Goal: Information Seeking & Learning: Learn about a topic

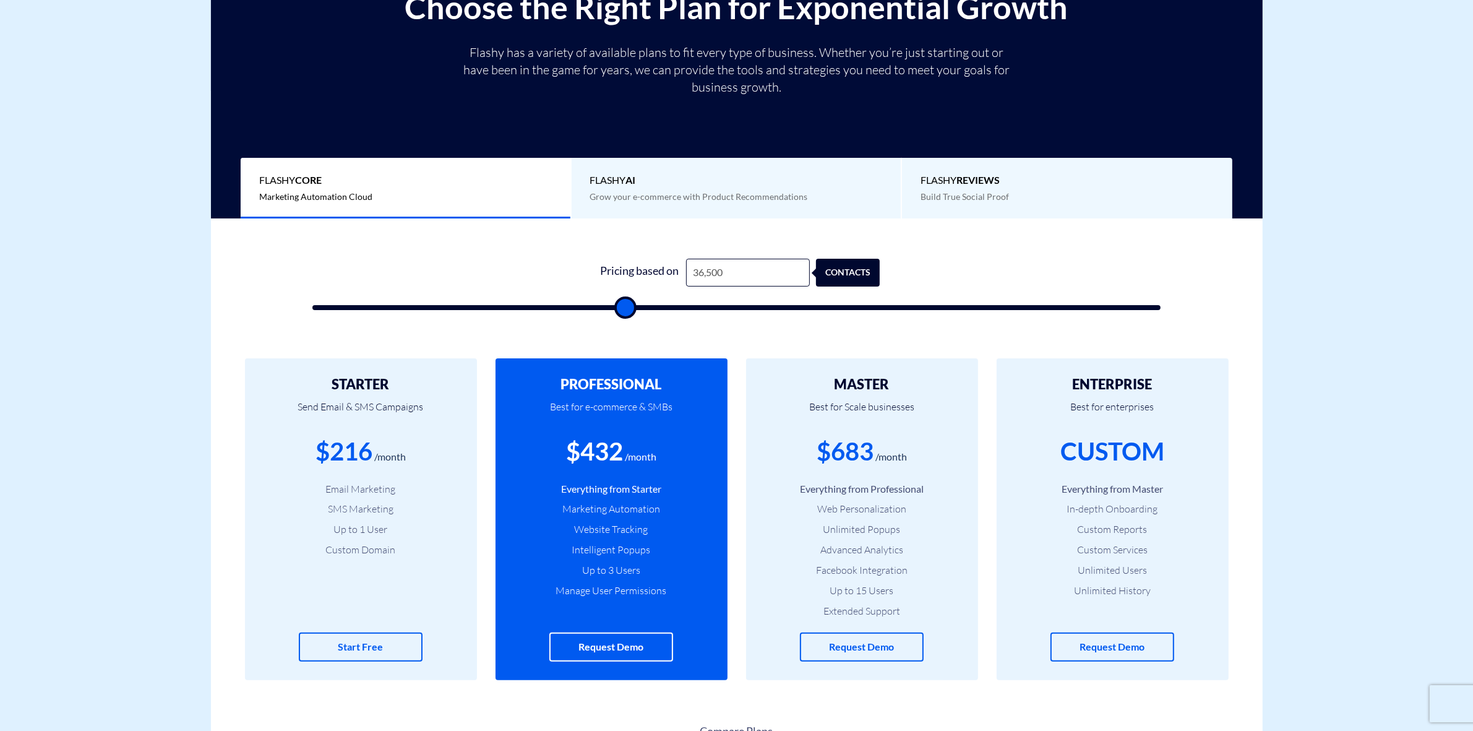
type input "0"
type input "500"
click at [703, 278] on input "0" at bounding box center [748, 273] width 124 height 28
type input "1"
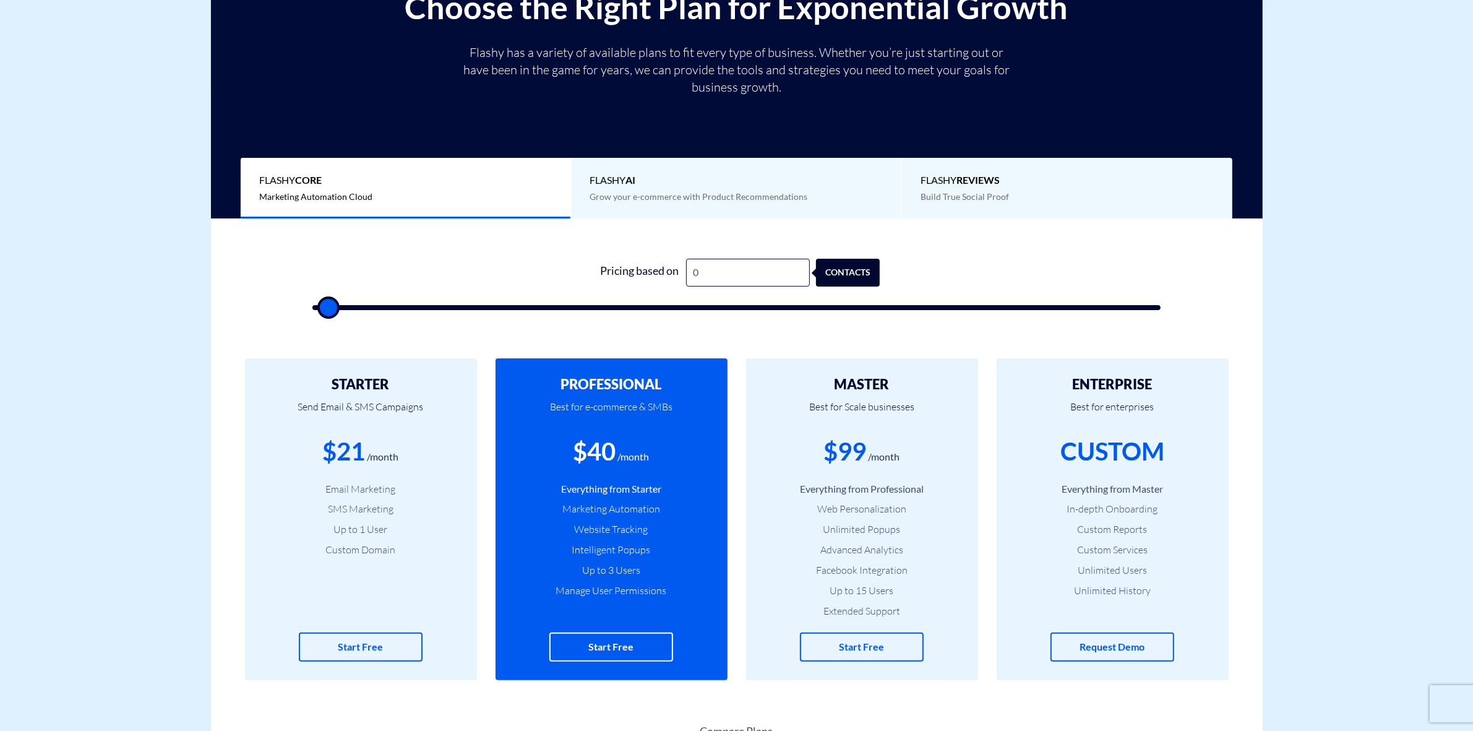
type input "500"
type input "10"
type input "500"
type input "100"
type input "500"
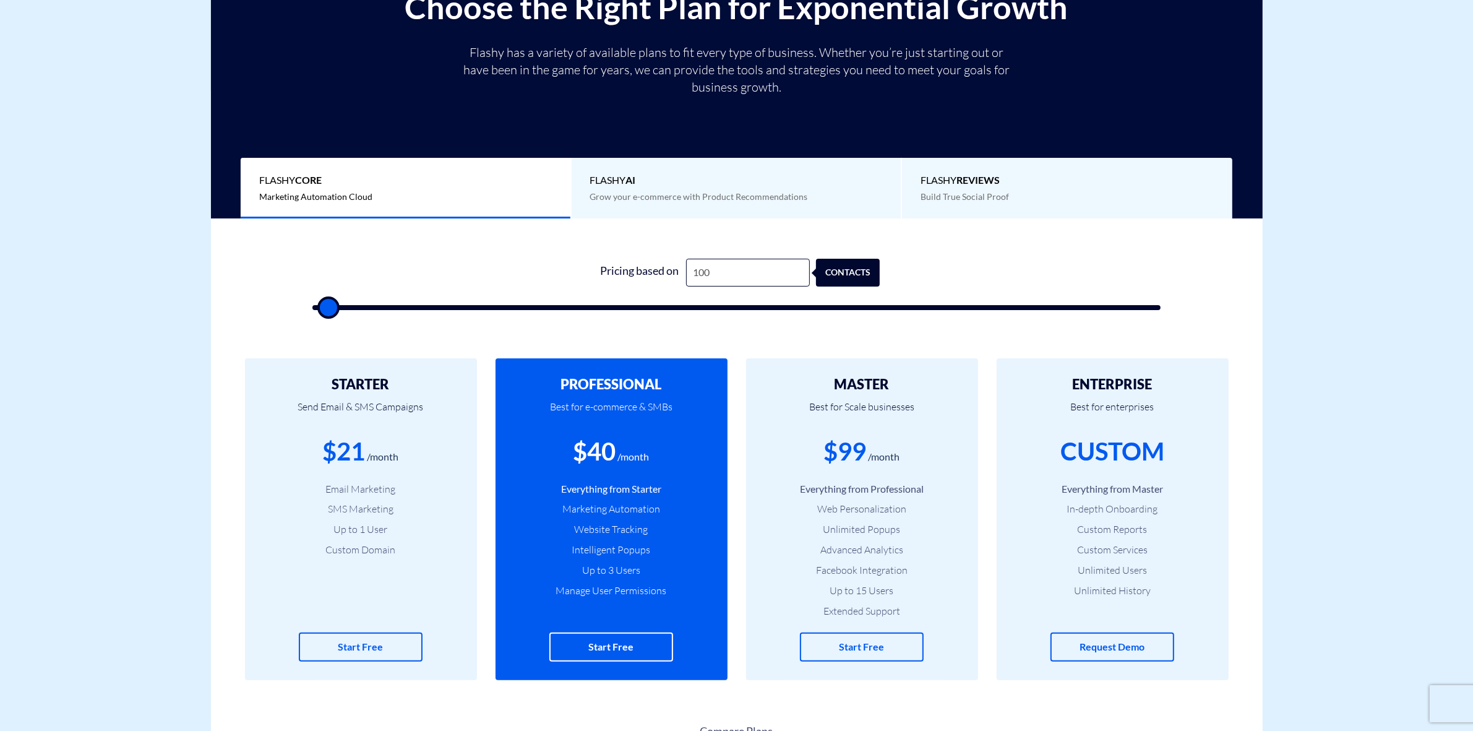
type input "1,000"
type input "1000"
type input "1,000"
